Goal: Task Accomplishment & Management: Use online tool/utility

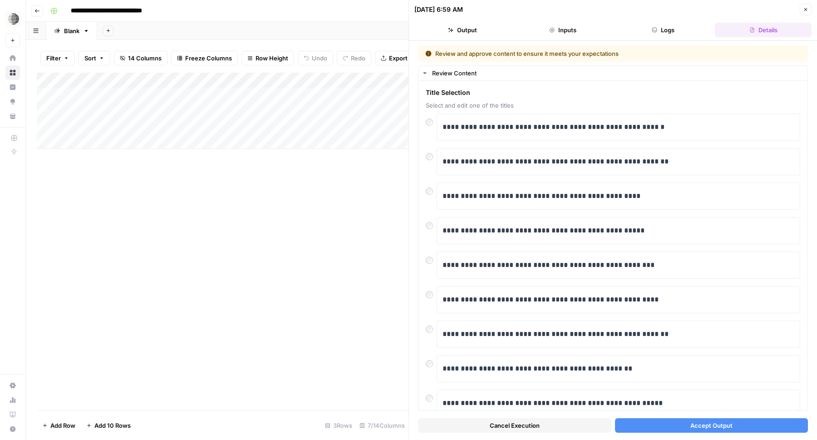
click at [658, 422] on button "Accept Output" at bounding box center [711, 425] width 193 height 15
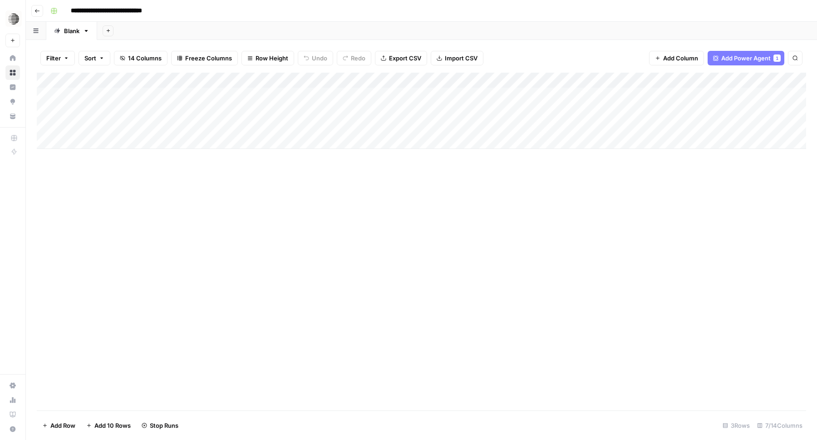
click at [272, 98] on div "Add Column" at bounding box center [421, 111] width 769 height 76
click at [306, 109] on div "Add Column" at bounding box center [421, 111] width 769 height 76
click at [389, 282] on div "Add Column" at bounding box center [421, 242] width 769 height 338
click at [749, 60] on span "Add Power Agent" at bounding box center [745, 58] width 49 height 9
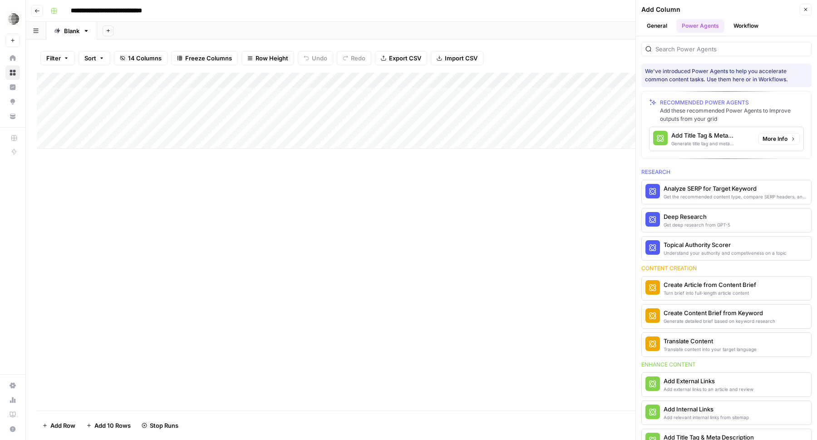
click at [692, 139] on div "Add Title Tag & Meta Description" at bounding box center [711, 135] width 80 height 9
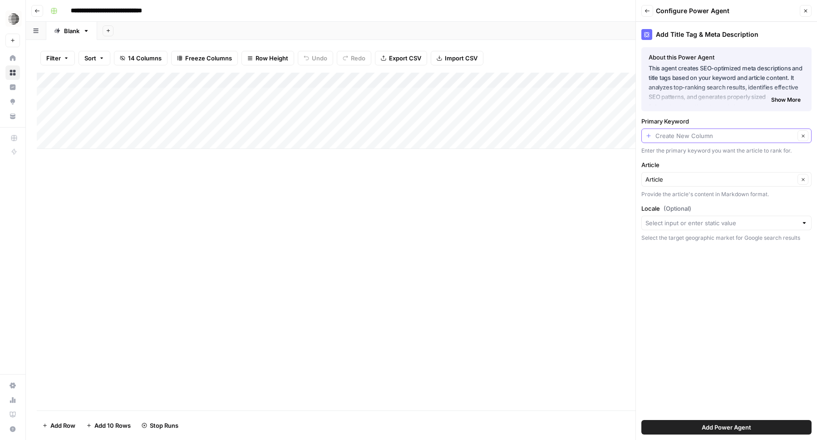
click at [721, 140] on input "Primary Keyword" at bounding box center [725, 135] width 139 height 9
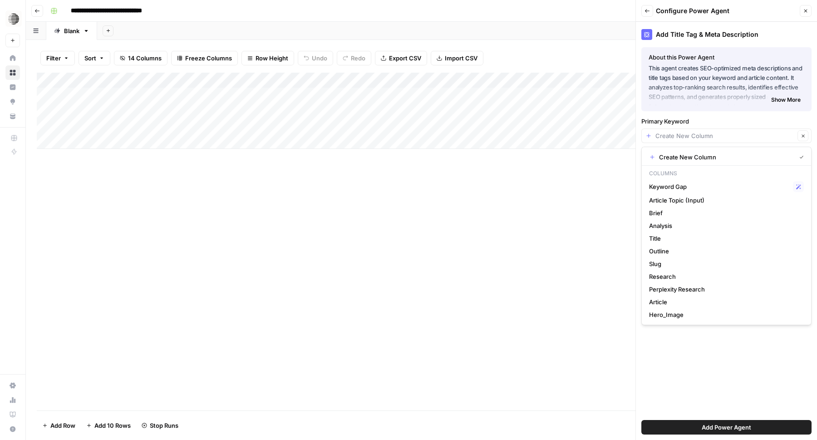
click at [706, 375] on div "Add Title Tag & Meta Description About this Power Agent This agent creates SEO-…" at bounding box center [726, 231] width 181 height 418
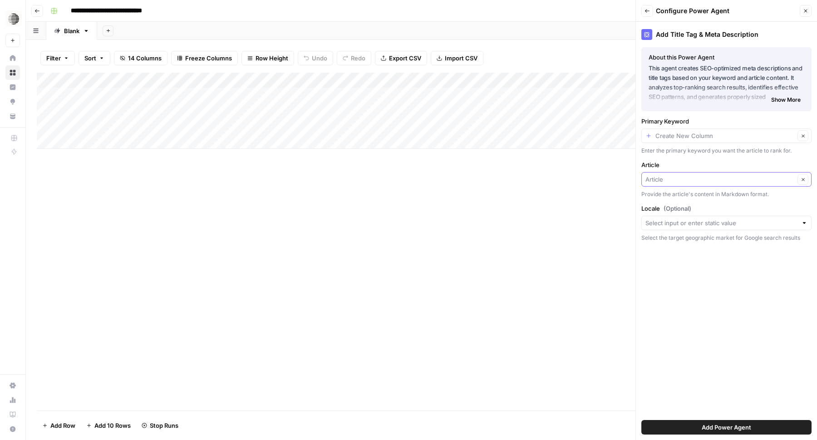
click at [759, 182] on input "Article" at bounding box center [720, 179] width 149 height 9
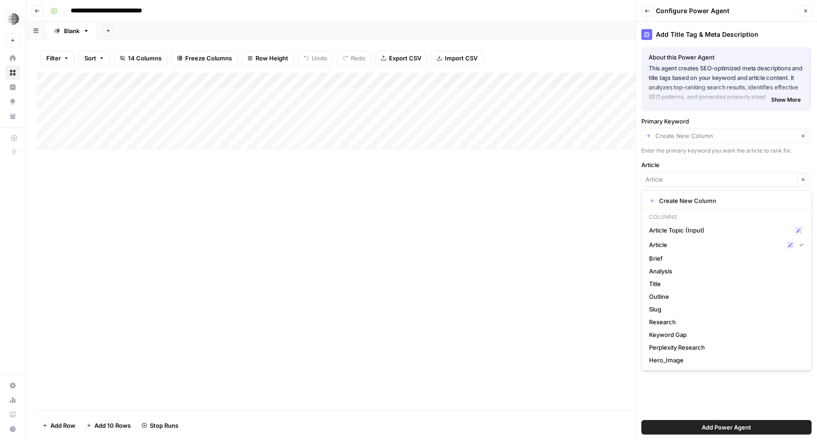
click at [718, 398] on div "Add Title Tag & Meta Description About this Power Agent This agent creates SEO-…" at bounding box center [726, 231] width 181 height 418
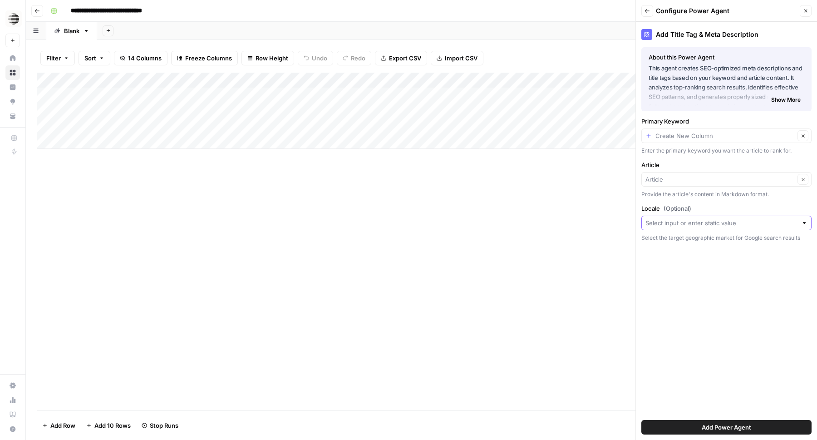
click at [759, 222] on input "Locale (Optional)" at bounding box center [722, 222] width 152 height 9
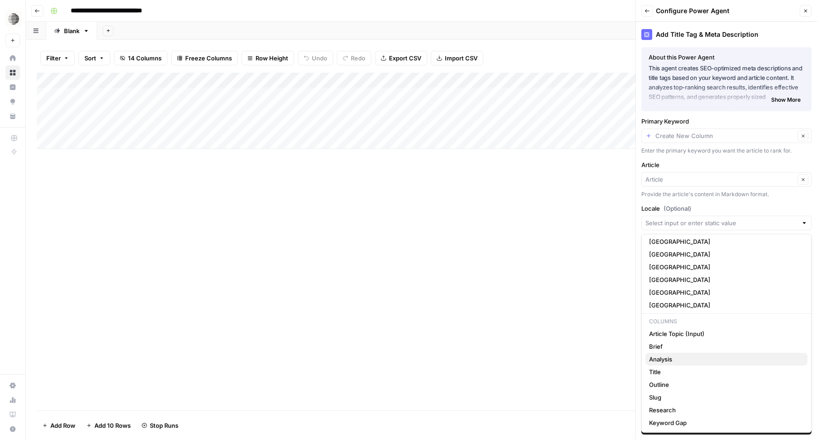
scroll to position [103, 0]
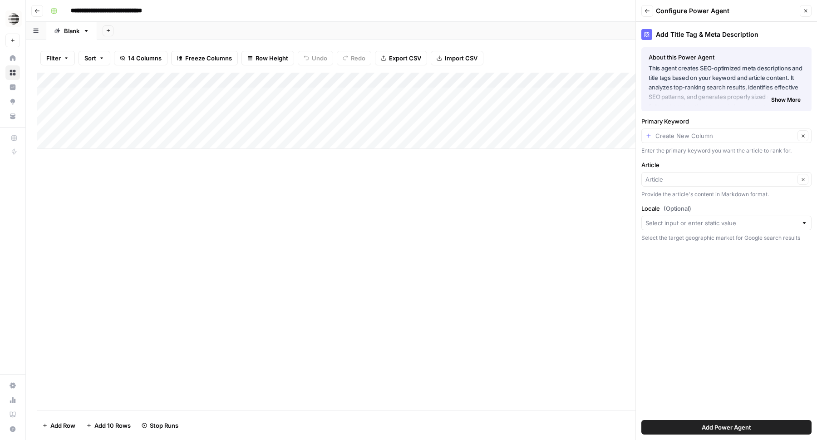
click at [596, 340] on div "Add Column" at bounding box center [421, 242] width 769 height 338
click at [651, 13] on button "Back" at bounding box center [647, 11] width 12 height 12
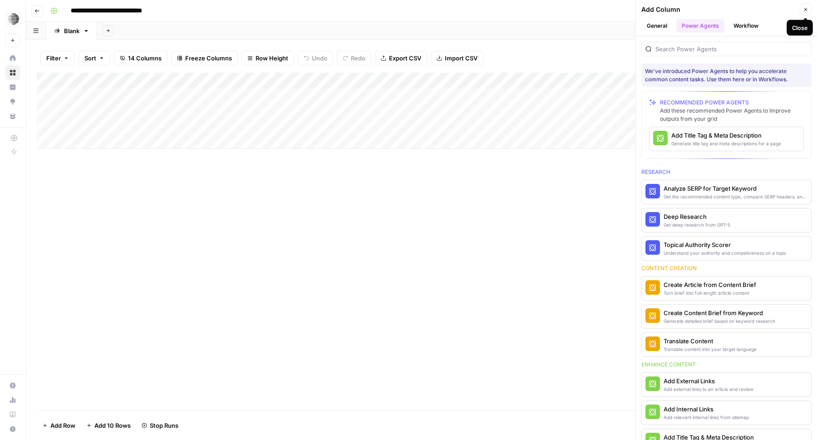
click at [808, 9] on button "Close" at bounding box center [806, 10] width 12 height 12
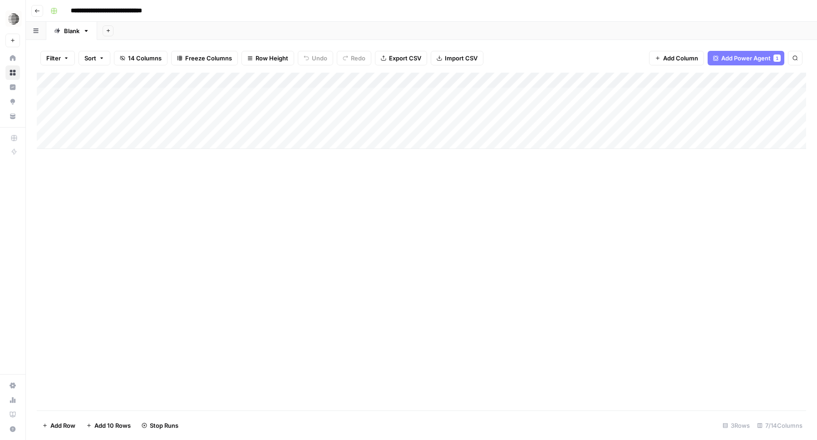
click at [715, 183] on div "Add Column" at bounding box center [421, 242] width 769 height 338
click at [761, 56] on span "Add Power Agent" at bounding box center [745, 58] width 49 height 9
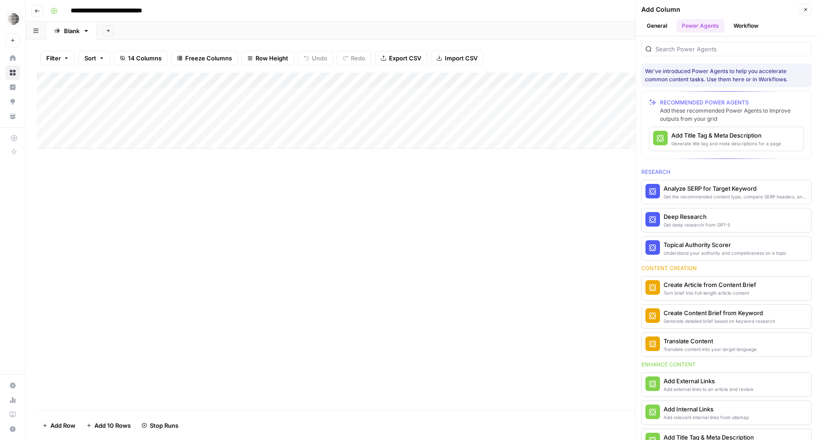
click at [585, 270] on div "Add Column" at bounding box center [421, 242] width 769 height 338
click at [807, 10] on icon "button" at bounding box center [805, 9] width 5 height 5
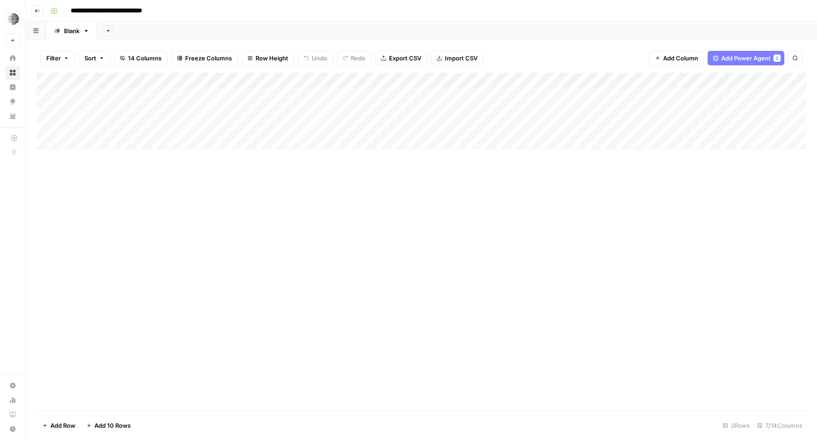
click at [552, 232] on div "Add Column" at bounding box center [421, 242] width 769 height 338
click at [308, 130] on div "Add Column" at bounding box center [421, 111] width 769 height 76
click at [377, 126] on div "Add Column" at bounding box center [421, 111] width 769 height 76
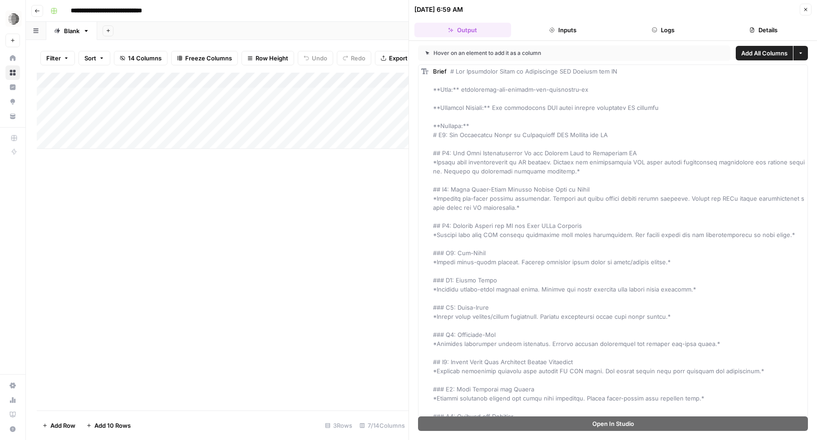
click at [753, 31] on icon "button" at bounding box center [751, 29] width 5 height 5
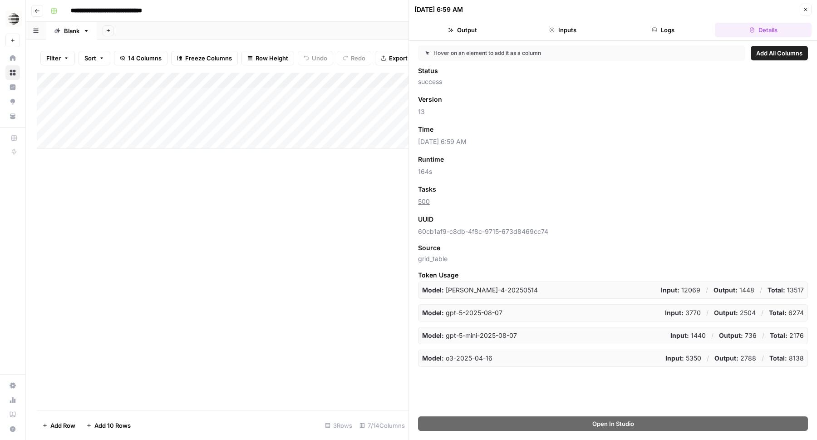
click at [678, 33] on button "Logs" at bounding box center [663, 30] width 97 height 15
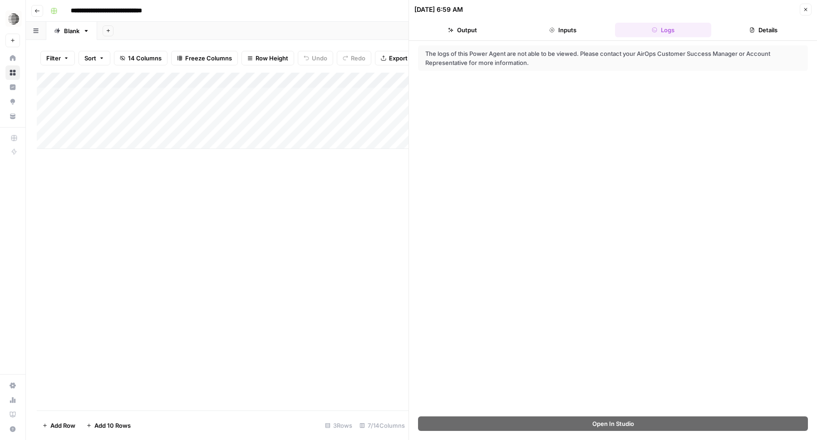
click at [575, 30] on button "Inputs" at bounding box center [563, 30] width 97 height 15
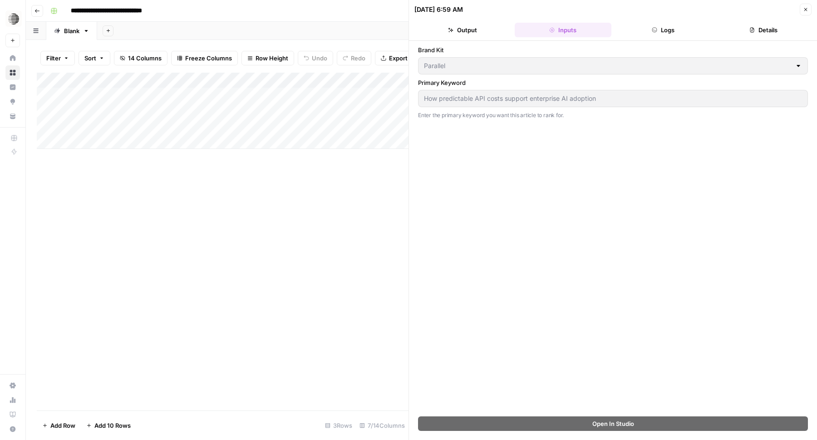
click at [476, 35] on button "Output" at bounding box center [462, 30] width 97 height 15
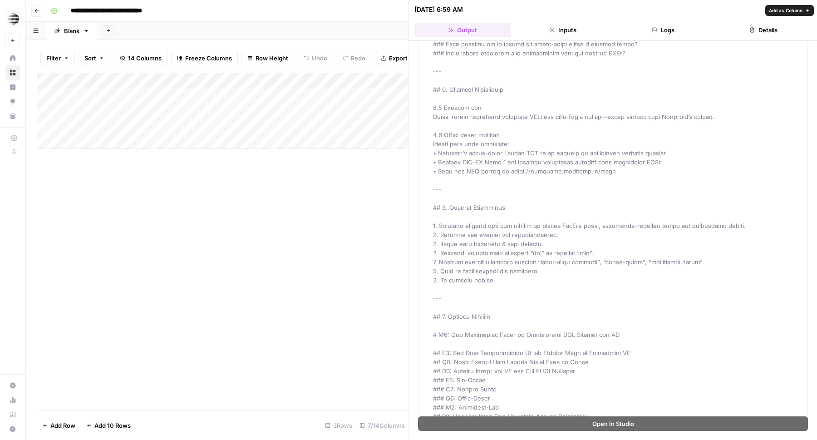
scroll to position [2888, 0]
click at [334, 111] on div "Add Column" at bounding box center [223, 111] width 372 height 76
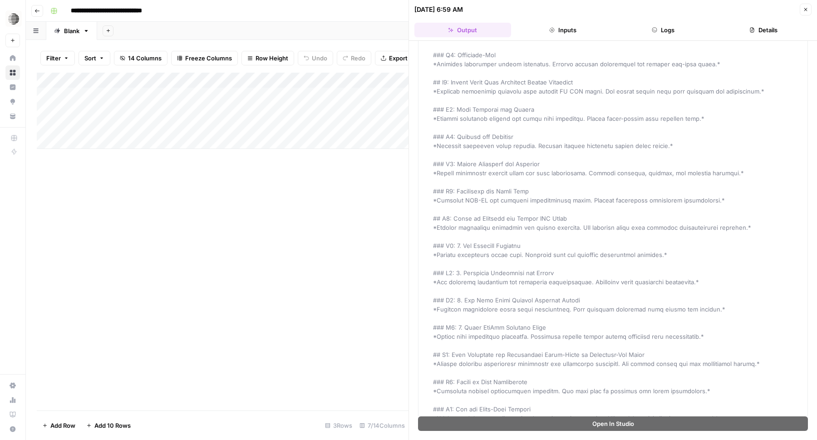
scroll to position [0, 0]
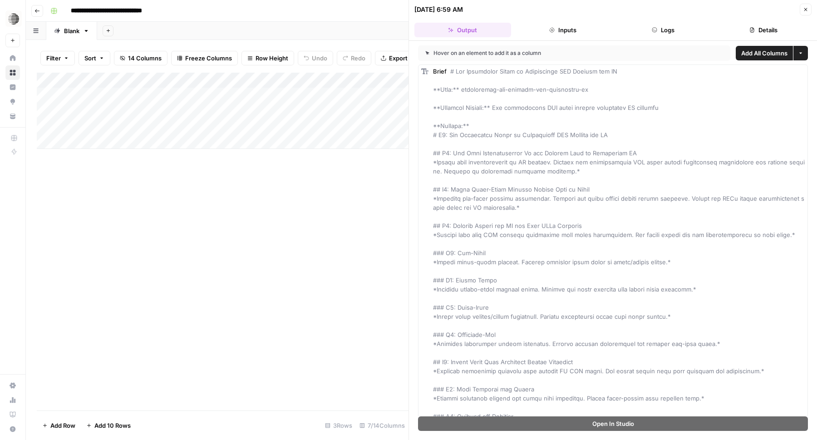
click at [346, 112] on div "Add Column" at bounding box center [223, 111] width 372 height 76
click at [346, 112] on body "**********" at bounding box center [408, 220] width 817 height 440
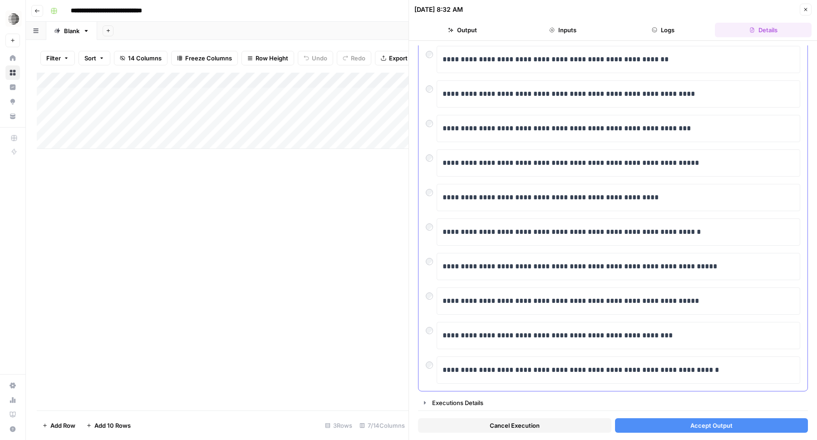
scroll to position [67, 0]
click at [513, 371] on p "**********" at bounding box center [619, 371] width 352 height 12
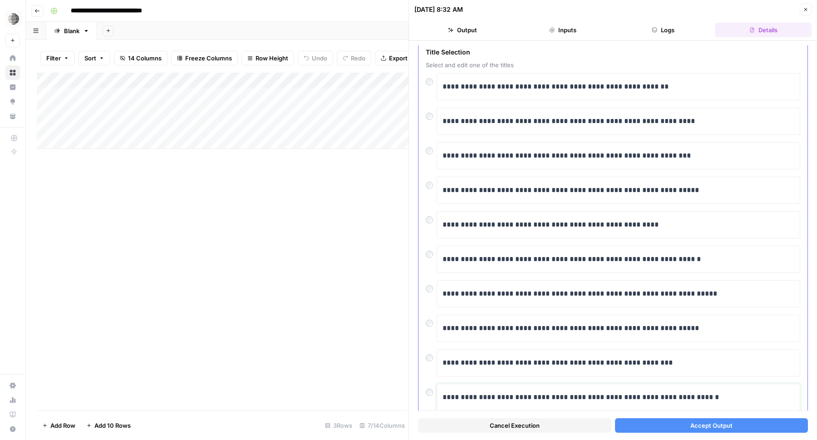
scroll to position [36, 0]
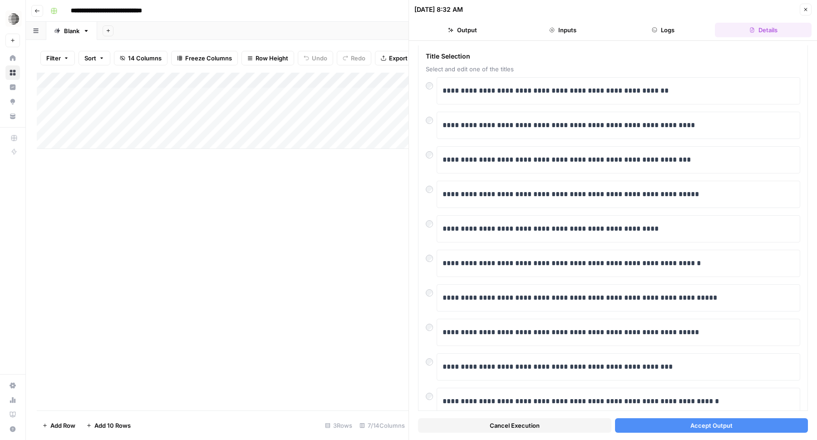
click at [705, 430] on button "Accept Output" at bounding box center [711, 425] width 193 height 15
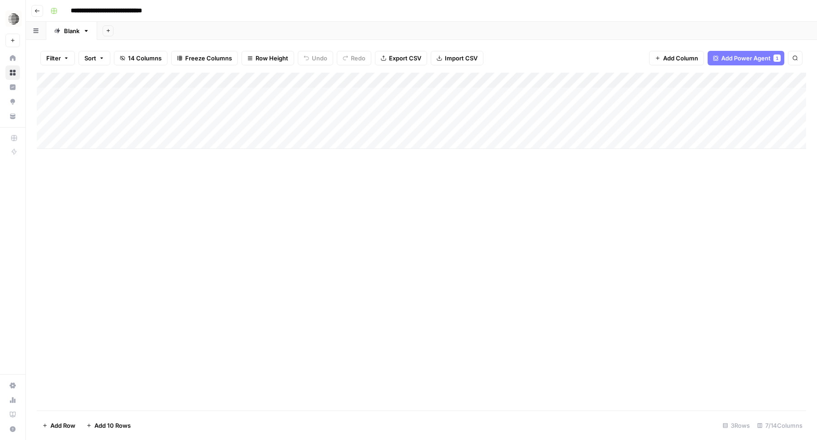
click at [300, 112] on div "Add Column" at bounding box center [421, 111] width 769 height 76
click at [316, 96] on div "Add Column" at bounding box center [421, 111] width 769 height 76
click at [377, 95] on div "Add Column" at bounding box center [421, 111] width 769 height 76
click at [377, 95] on body "**********" at bounding box center [408, 220] width 817 height 440
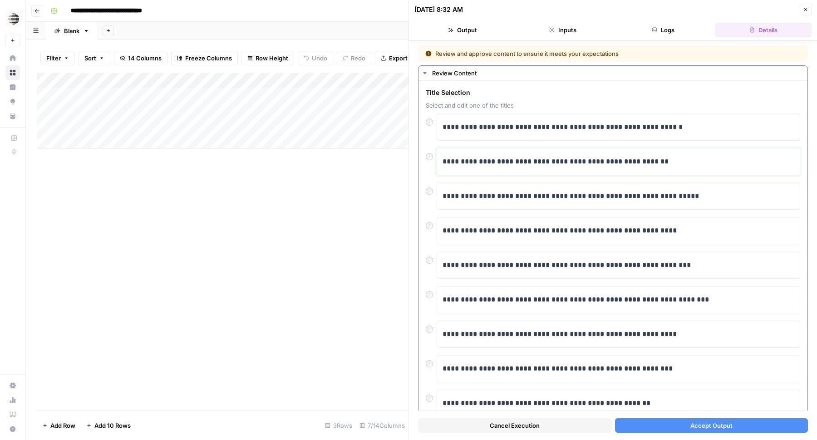
click at [563, 164] on p "**********" at bounding box center [619, 162] width 352 height 12
click at [434, 160] on div at bounding box center [431, 154] width 11 height 13
click at [433, 158] on div at bounding box center [431, 154] width 11 height 13
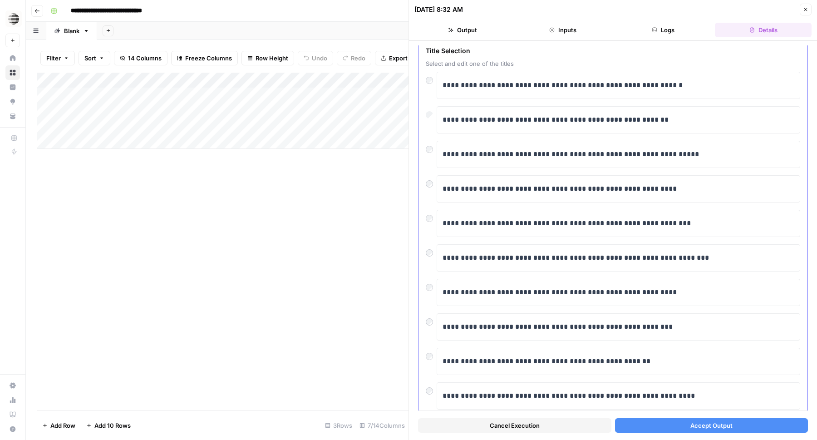
scroll to position [68, 0]
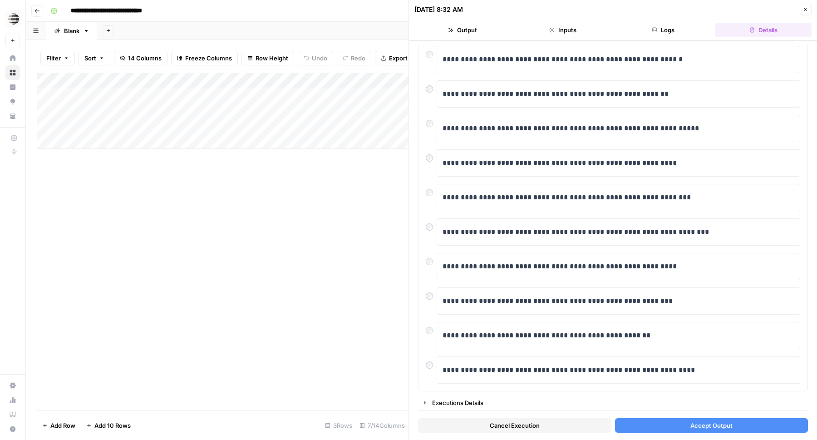
click at [660, 431] on button "Accept Output" at bounding box center [711, 425] width 193 height 15
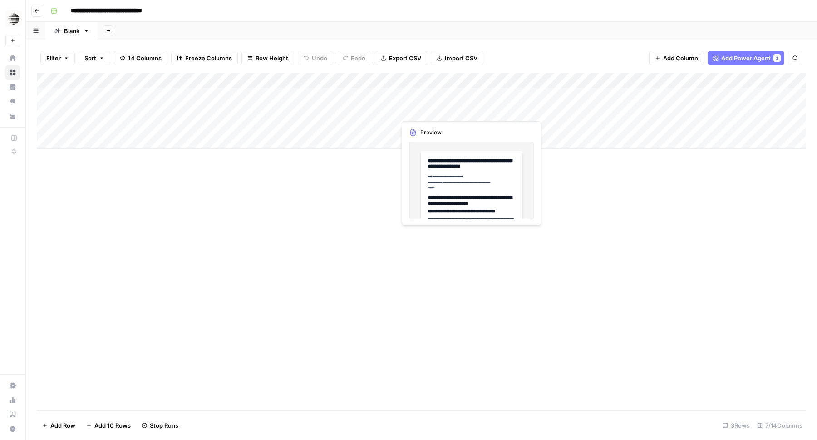
click at [424, 113] on div "Add Column" at bounding box center [421, 111] width 769 height 76
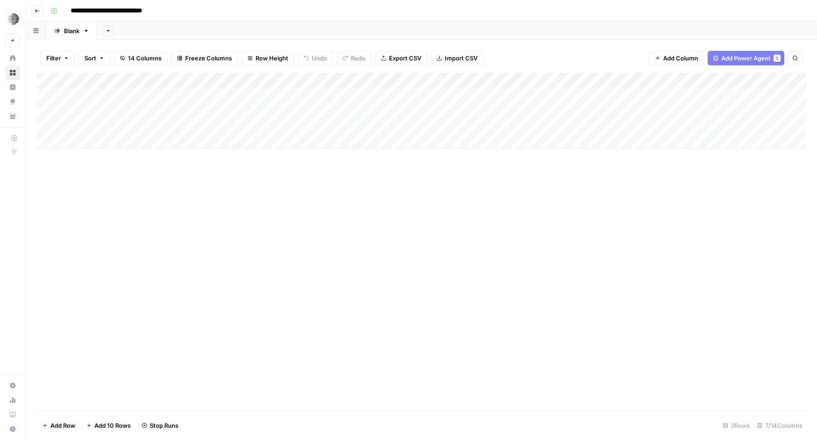
click at [469, 109] on div "Add Column" at bounding box center [421, 111] width 769 height 76
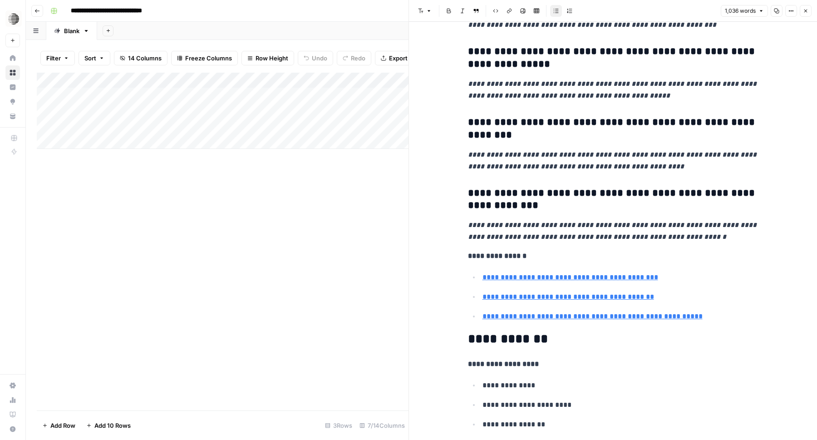
scroll to position [2736, 0]
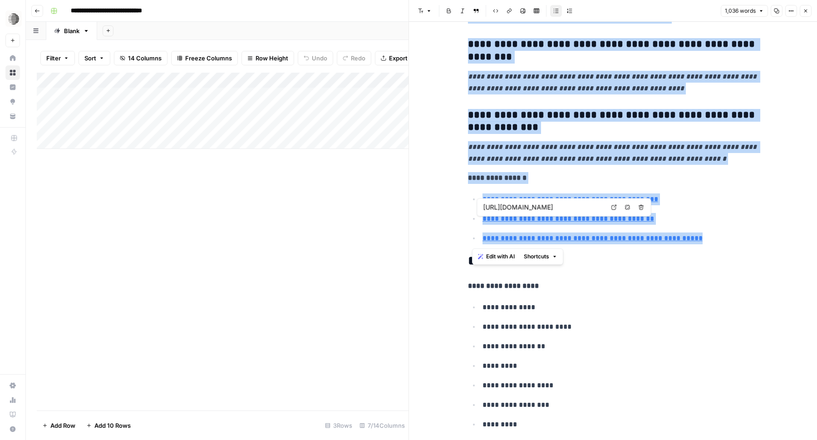
type input "[URL][DOMAIN_NAME]"
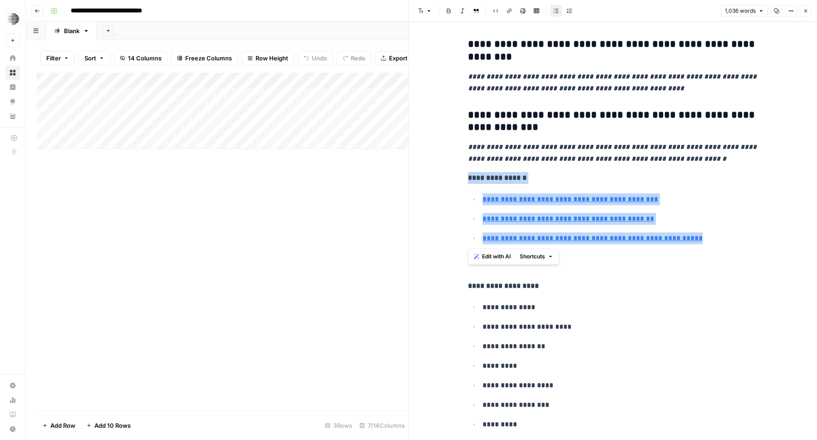
drag, startPoint x: 703, startPoint y: 244, endPoint x: 463, endPoint y: 180, distance: 248.6
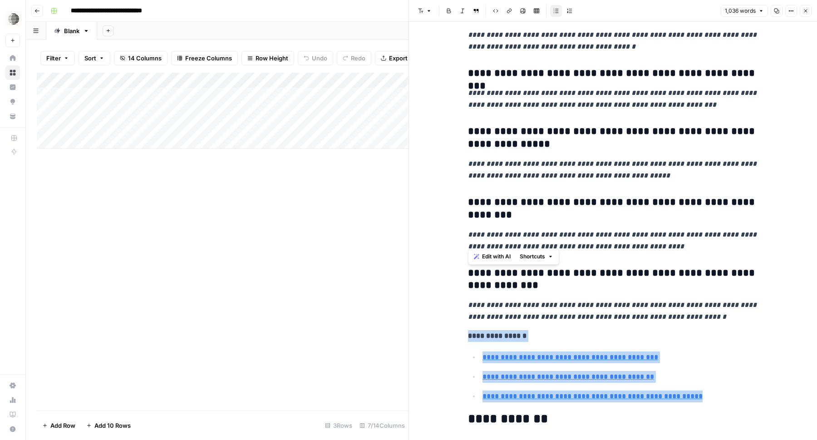
scroll to position [2576, 0]
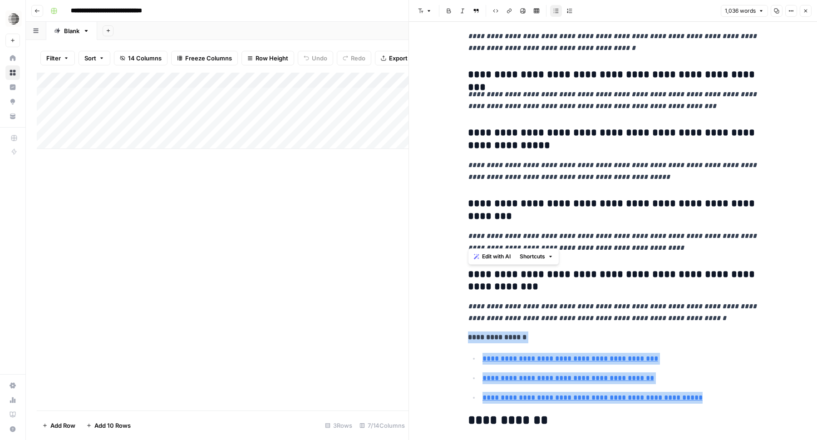
click at [698, 388] on ul "**********" at bounding box center [613, 377] width 291 height 51
drag, startPoint x: 697, startPoint y: 401, endPoint x: 467, endPoint y: 330, distance: 240.7
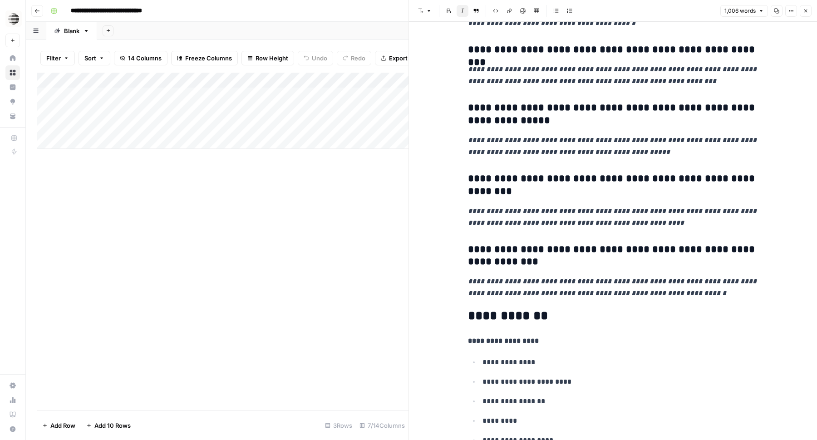
scroll to position [2602, 0]
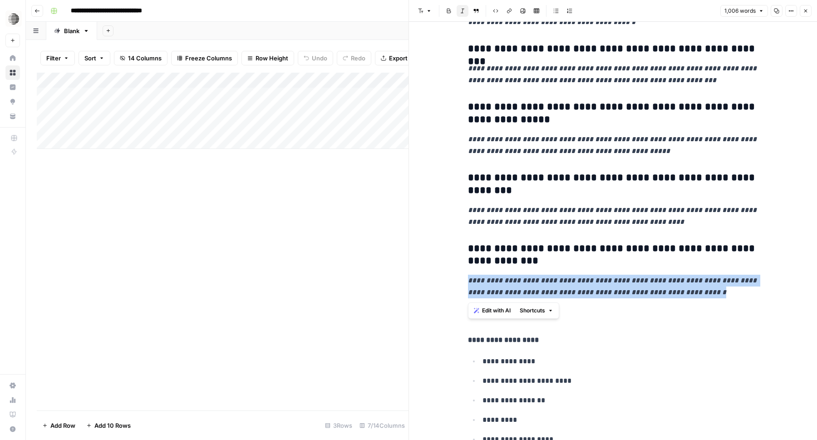
drag, startPoint x: 721, startPoint y: 293, endPoint x: 437, endPoint y: 282, distance: 283.9
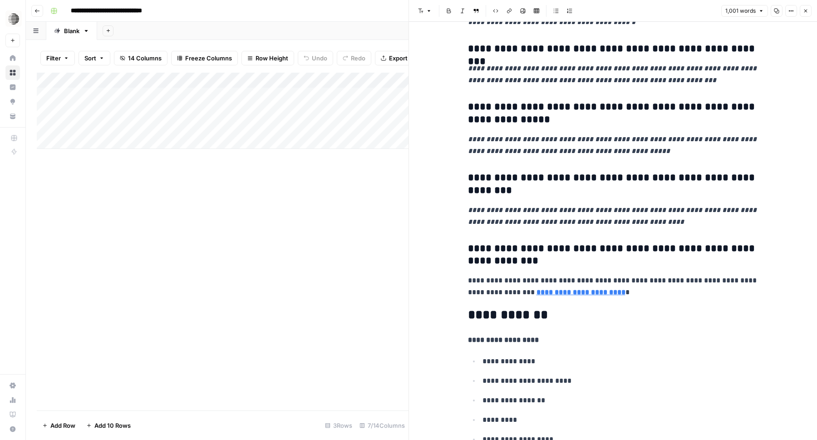
click at [630, 295] on p "**********" at bounding box center [613, 287] width 291 height 24
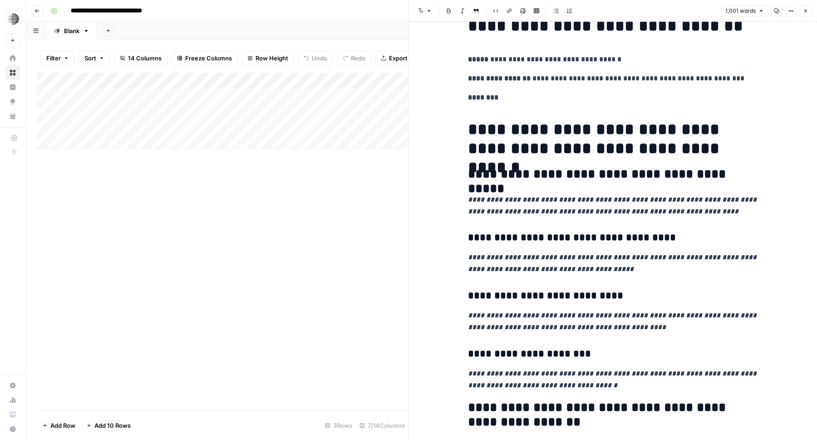
scroll to position [0, 0]
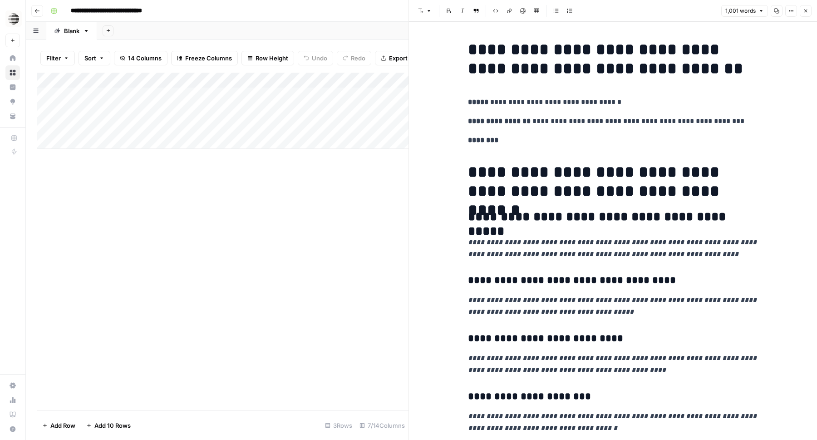
click at [299, 278] on div "Add Column" at bounding box center [223, 242] width 372 height 338
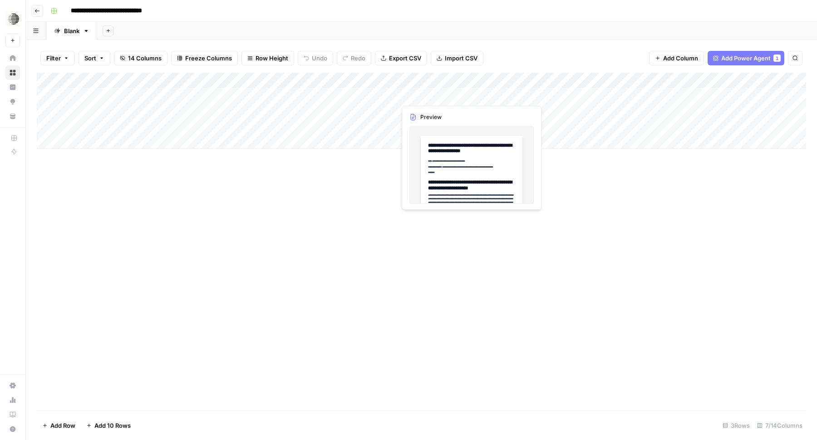
click at [437, 96] on div "Add Column" at bounding box center [421, 111] width 769 height 76
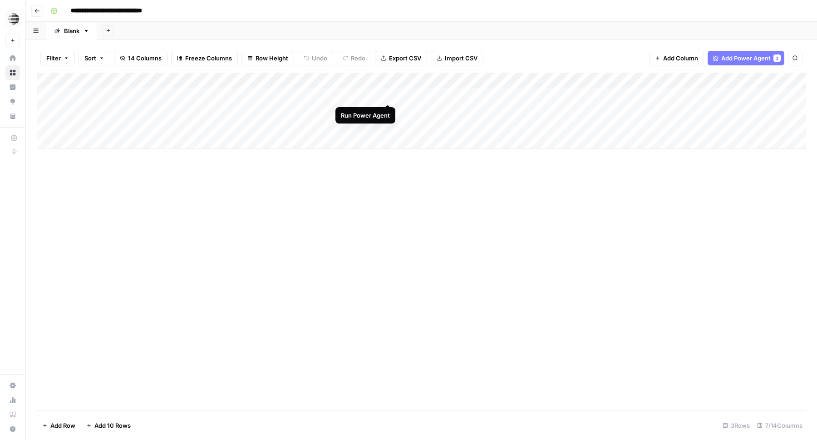
click at [386, 92] on div "Add Column" at bounding box center [421, 111] width 769 height 76
click at [389, 95] on div "Add Column" at bounding box center [421, 111] width 769 height 76
click at [359, 97] on div "Add Column" at bounding box center [421, 111] width 769 height 76
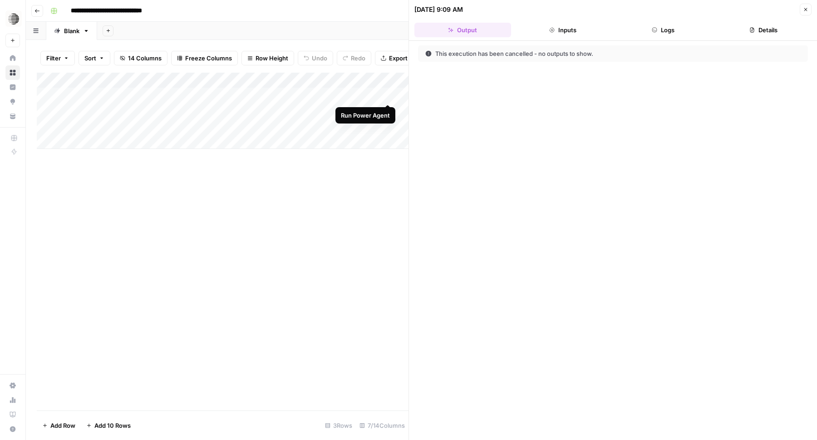
click at [389, 96] on div "Add Column" at bounding box center [223, 111] width 372 height 76
click at [370, 178] on div "Add Column" at bounding box center [223, 242] width 372 height 338
click at [806, 9] on icon "button" at bounding box center [805, 9] width 5 height 5
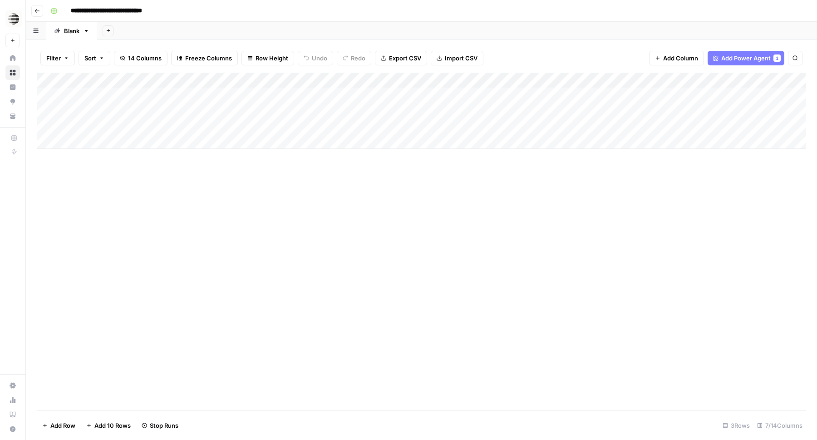
click at [354, 114] on div "Add Column" at bounding box center [421, 111] width 769 height 76
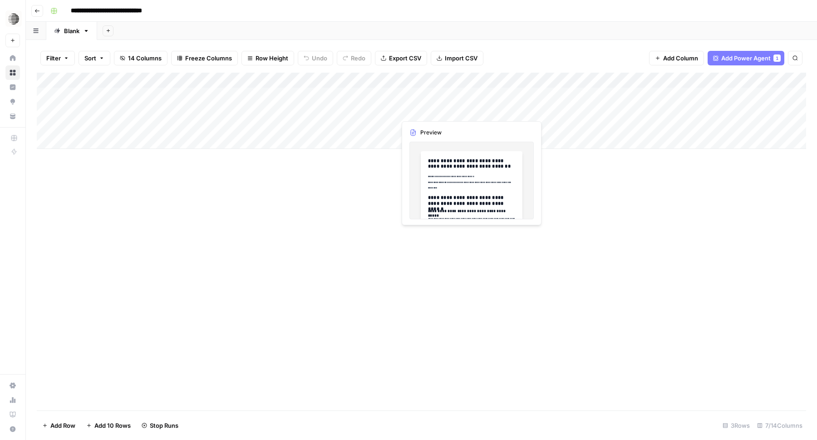
click at [427, 113] on div "Add Column" at bounding box center [421, 111] width 769 height 76
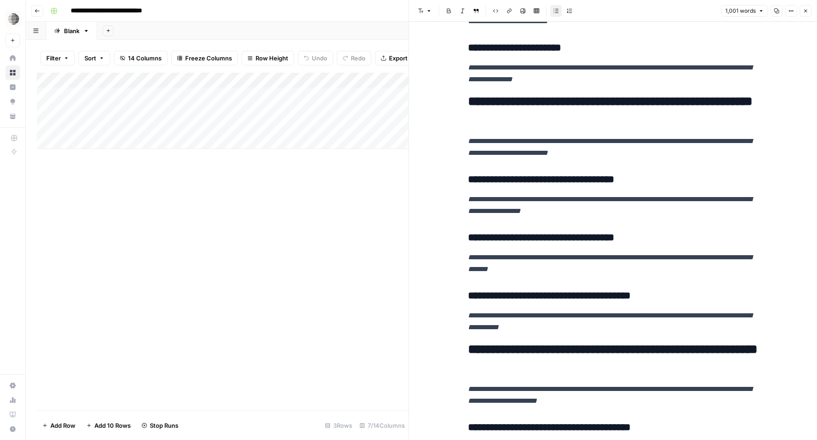
scroll to position [351, 0]
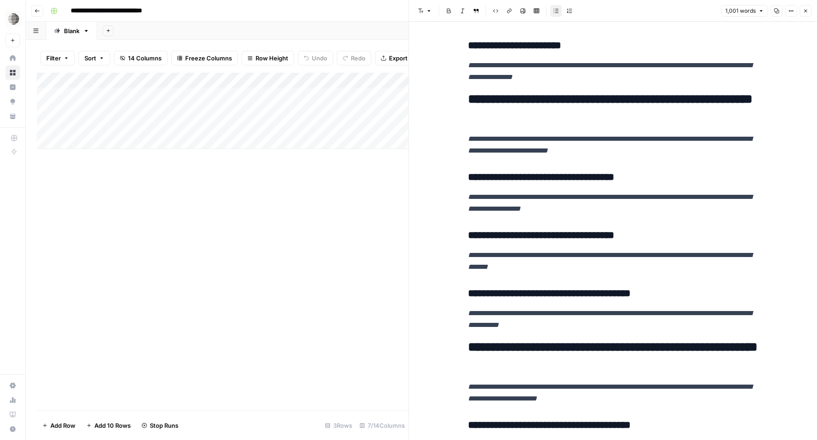
click at [403, 127] on div "Add Column" at bounding box center [223, 111] width 372 height 76
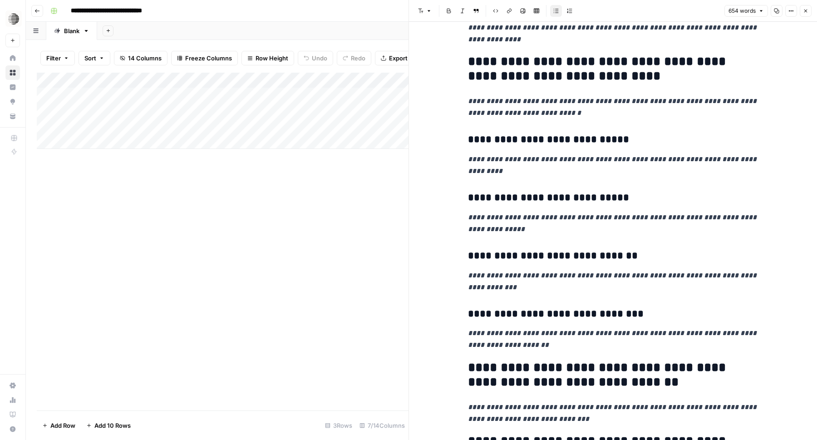
scroll to position [1205, 0]
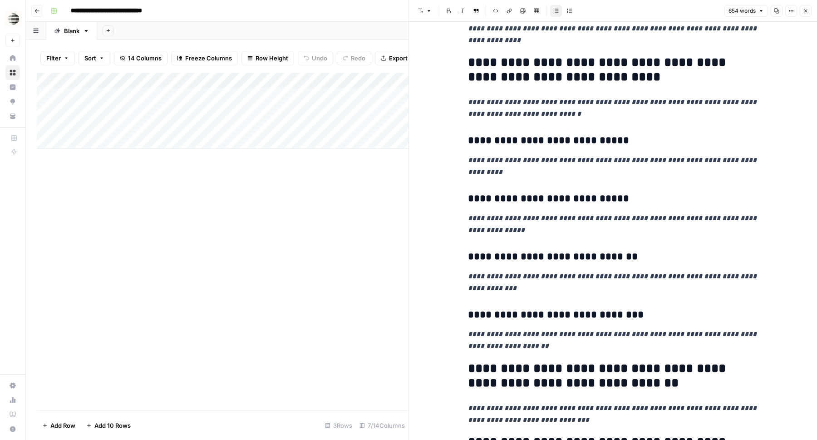
click at [274, 184] on div "Add Column" at bounding box center [223, 242] width 372 height 338
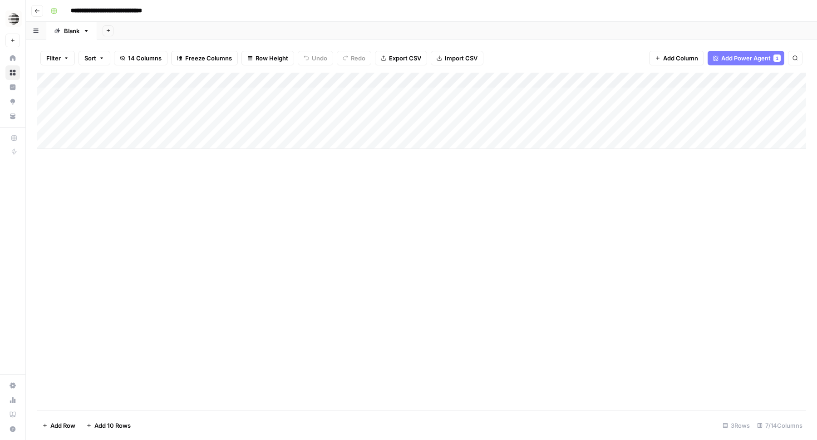
click at [347, 96] on div "Add Column" at bounding box center [421, 111] width 769 height 76
click at [439, 95] on div "Add Column" at bounding box center [421, 111] width 769 height 76
click at [470, 96] on div "Add Column" at bounding box center [421, 111] width 769 height 76
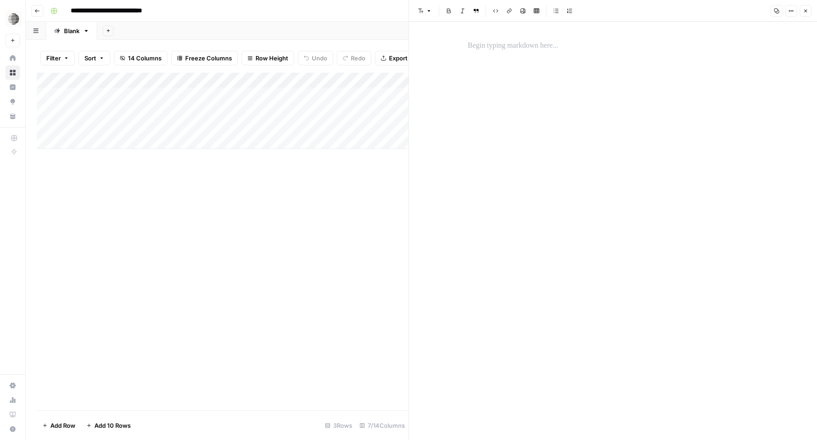
click at [287, 312] on div "Add Column" at bounding box center [223, 242] width 372 height 338
click at [810, 10] on button "Close" at bounding box center [806, 11] width 12 height 12
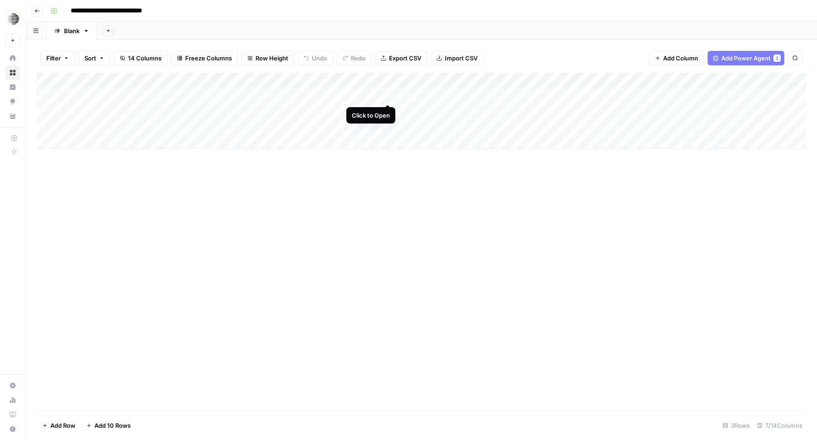
click at [386, 97] on div "Add Column" at bounding box center [421, 111] width 769 height 76
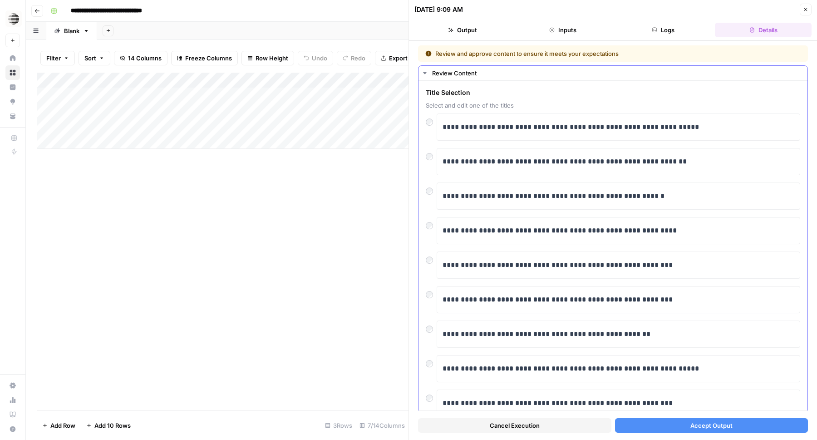
scroll to position [68, 0]
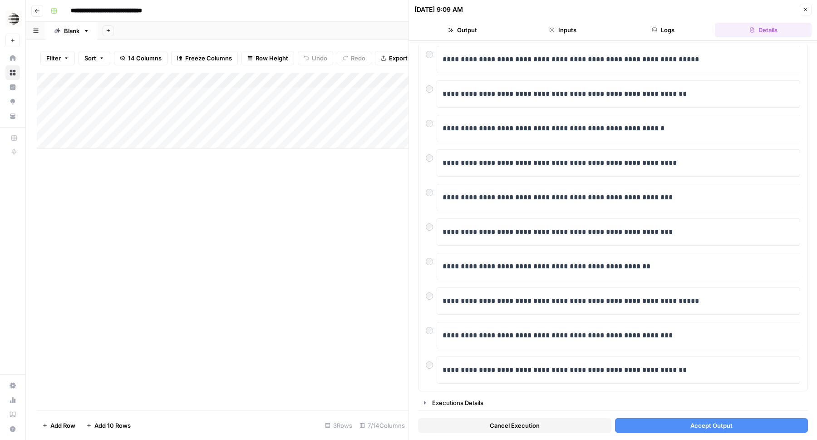
click at [129, 139] on div "Add Column" at bounding box center [223, 111] width 372 height 76
type textarea "**********"
click at [217, 203] on div "Add Column" at bounding box center [223, 242] width 372 height 338
click at [328, 142] on div "Add Column" at bounding box center [223, 119] width 372 height 92
click at [705, 427] on span "Accept Output" at bounding box center [711, 425] width 42 height 9
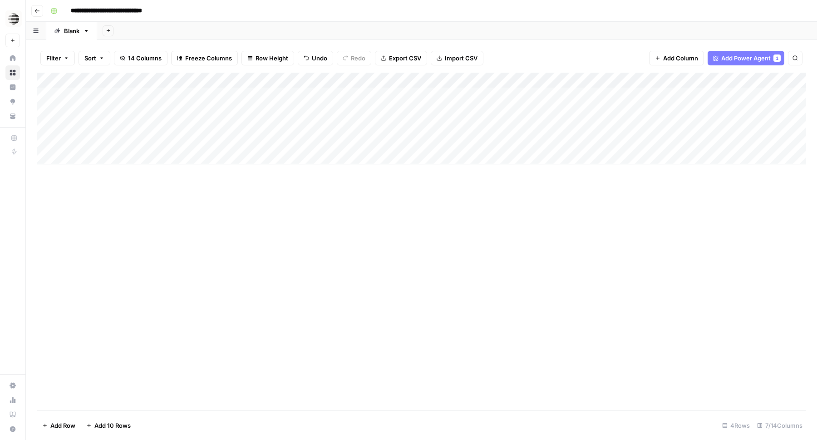
click at [275, 140] on div "Add Column" at bounding box center [421, 119] width 769 height 92
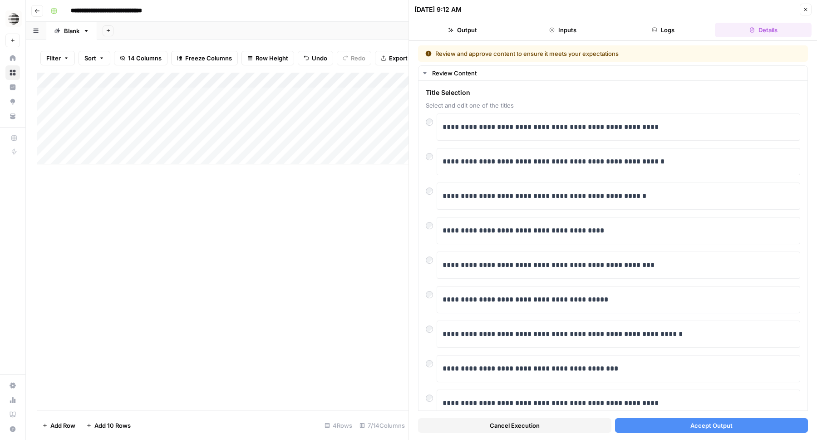
click at [558, 429] on button "Cancel Execution" at bounding box center [514, 425] width 193 height 15
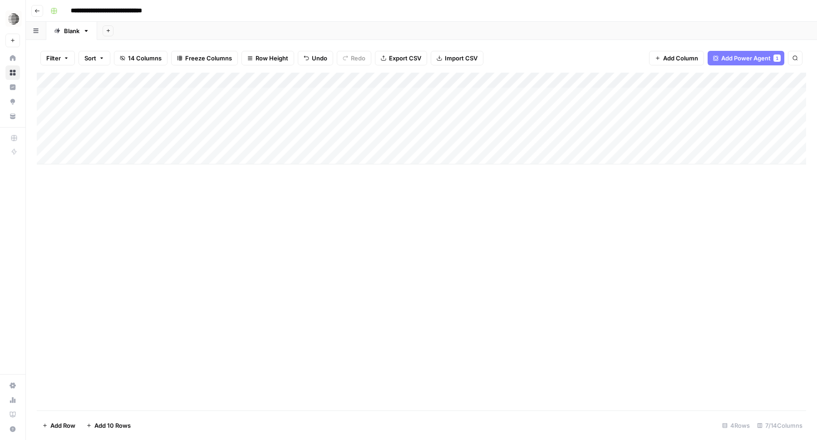
click at [199, 141] on div "Add Column" at bounding box center [421, 119] width 769 height 92
click at [210, 142] on div "Add Column" at bounding box center [421, 119] width 769 height 92
type textarea "**********"
click at [298, 143] on div "Add Column" at bounding box center [421, 119] width 769 height 92
click at [389, 140] on div "Add Column" at bounding box center [421, 119] width 769 height 92
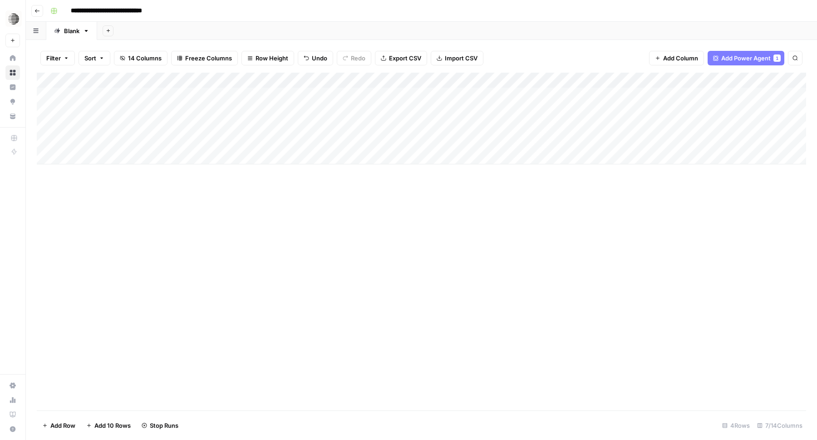
click at [749, 59] on span "Add Power Agent" at bounding box center [745, 58] width 49 height 9
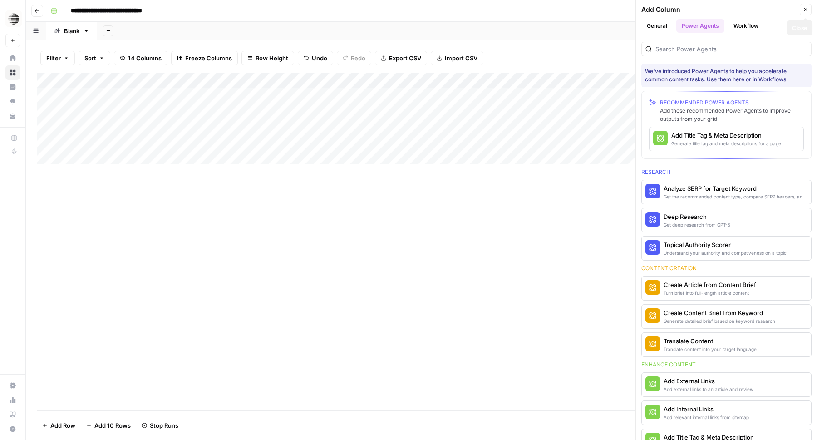
click at [805, 10] on icon "button" at bounding box center [805, 9] width 5 height 5
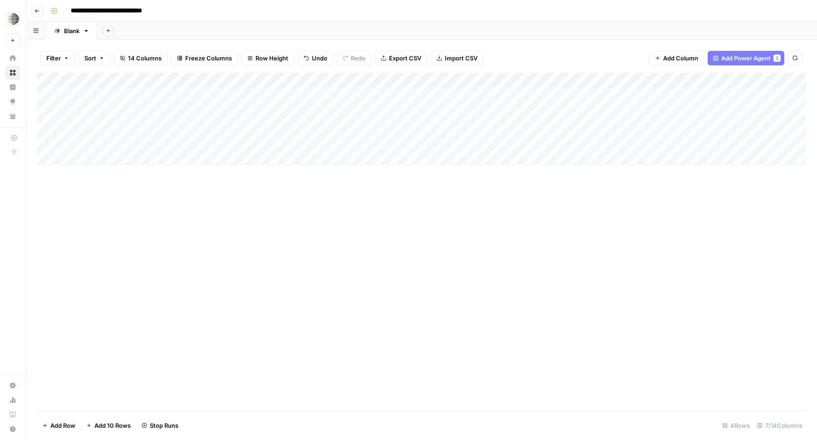
click at [559, 187] on div "Add Column" at bounding box center [421, 242] width 769 height 338
click at [563, 97] on div "Add Column" at bounding box center [421, 119] width 769 height 92
click at [544, 112] on div "Add Column" at bounding box center [421, 119] width 769 height 92
click at [542, 128] on div "Add Column" at bounding box center [421, 119] width 769 height 92
